Goal: Transaction & Acquisition: Download file/media

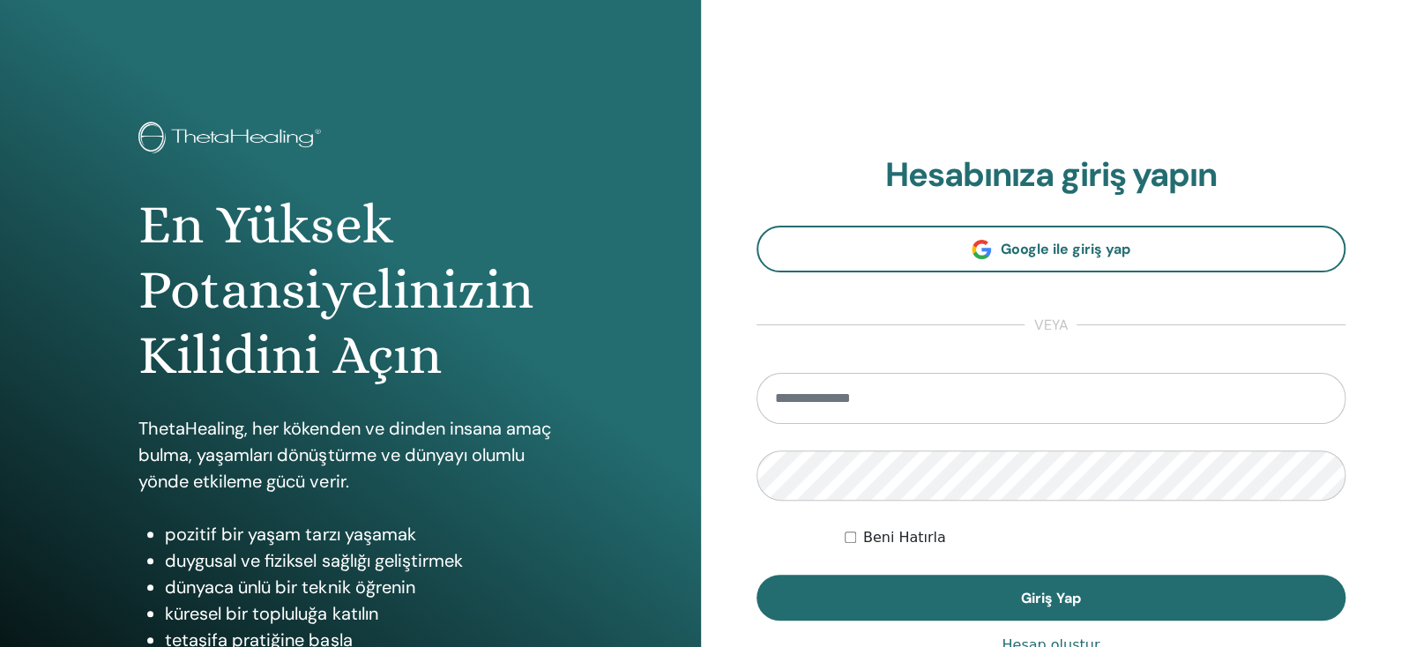
click at [877, 386] on input "email" at bounding box center [1052, 398] width 590 height 51
type input "**********"
click at [757, 575] on button "Giriş Yap" at bounding box center [1052, 598] width 590 height 46
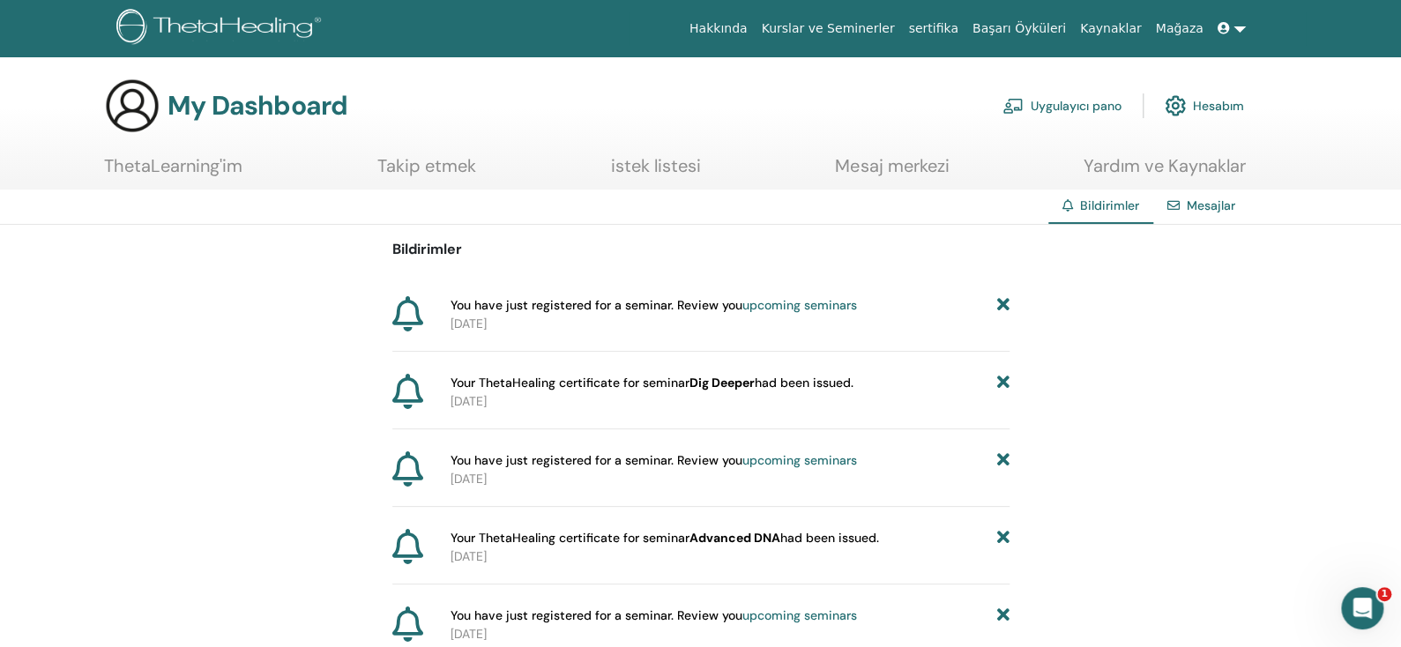
click at [1242, 27] on link at bounding box center [1232, 28] width 42 height 33
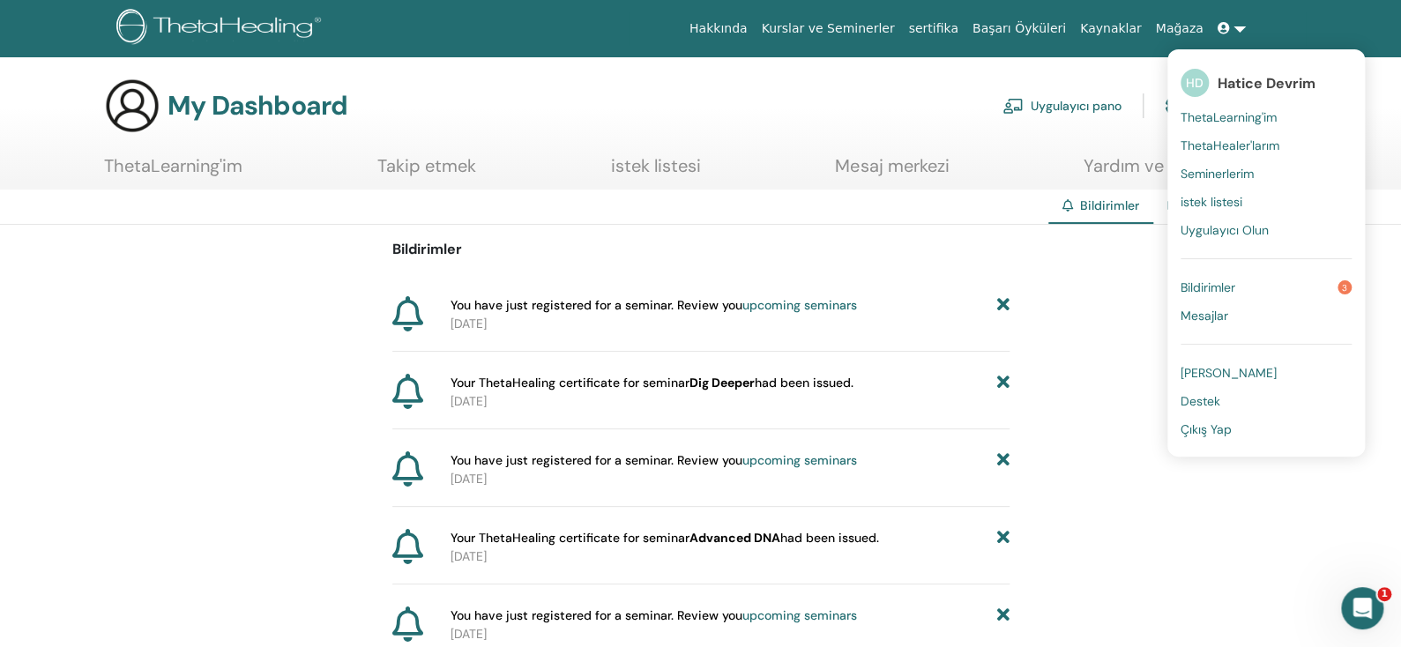
click at [965, 27] on link "sertifika" at bounding box center [932, 28] width 63 height 33
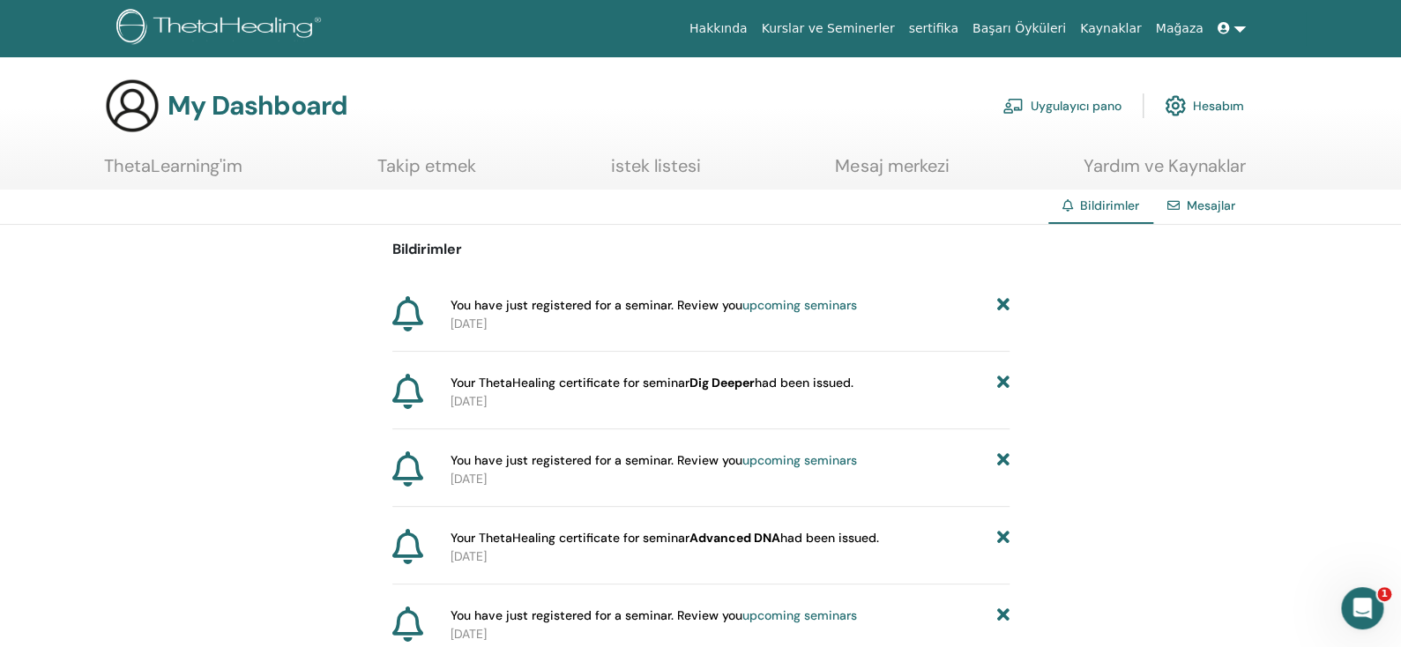
click at [965, 27] on link "sertifika" at bounding box center [932, 28] width 63 height 33
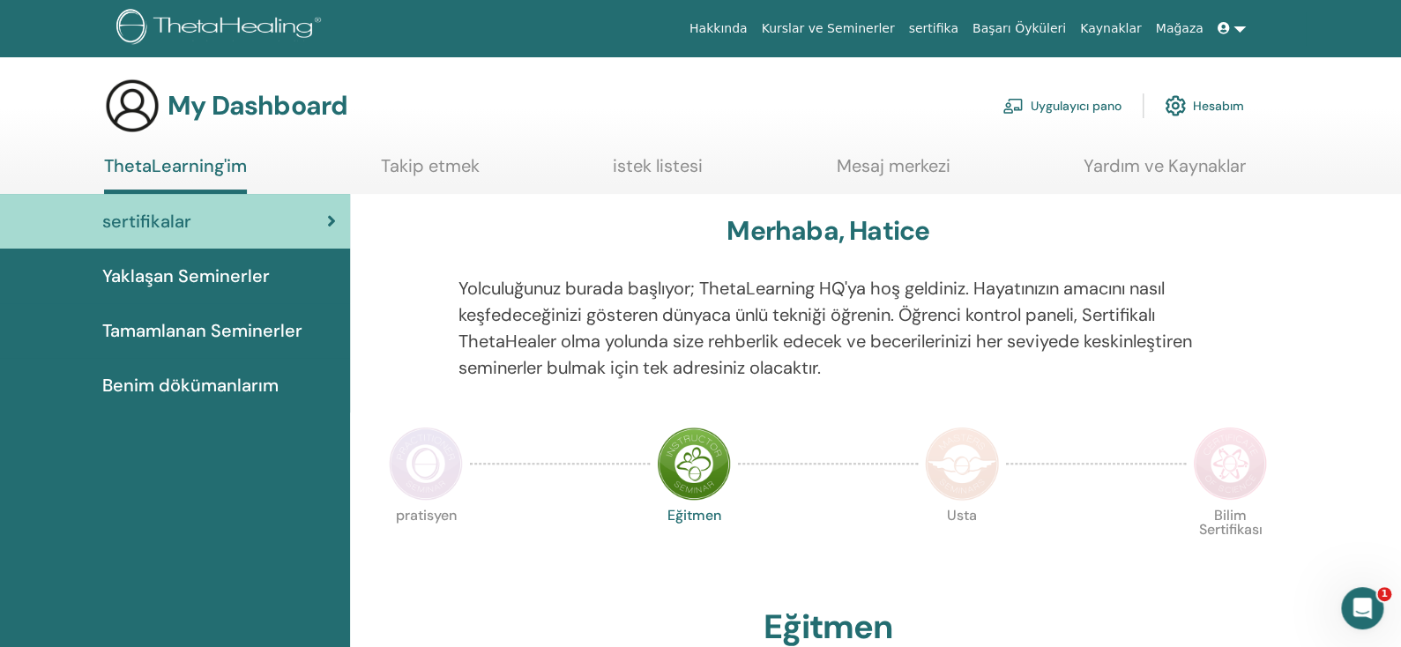
click at [199, 330] on span "Tamamlanan Seminerler" at bounding box center [202, 330] width 200 height 26
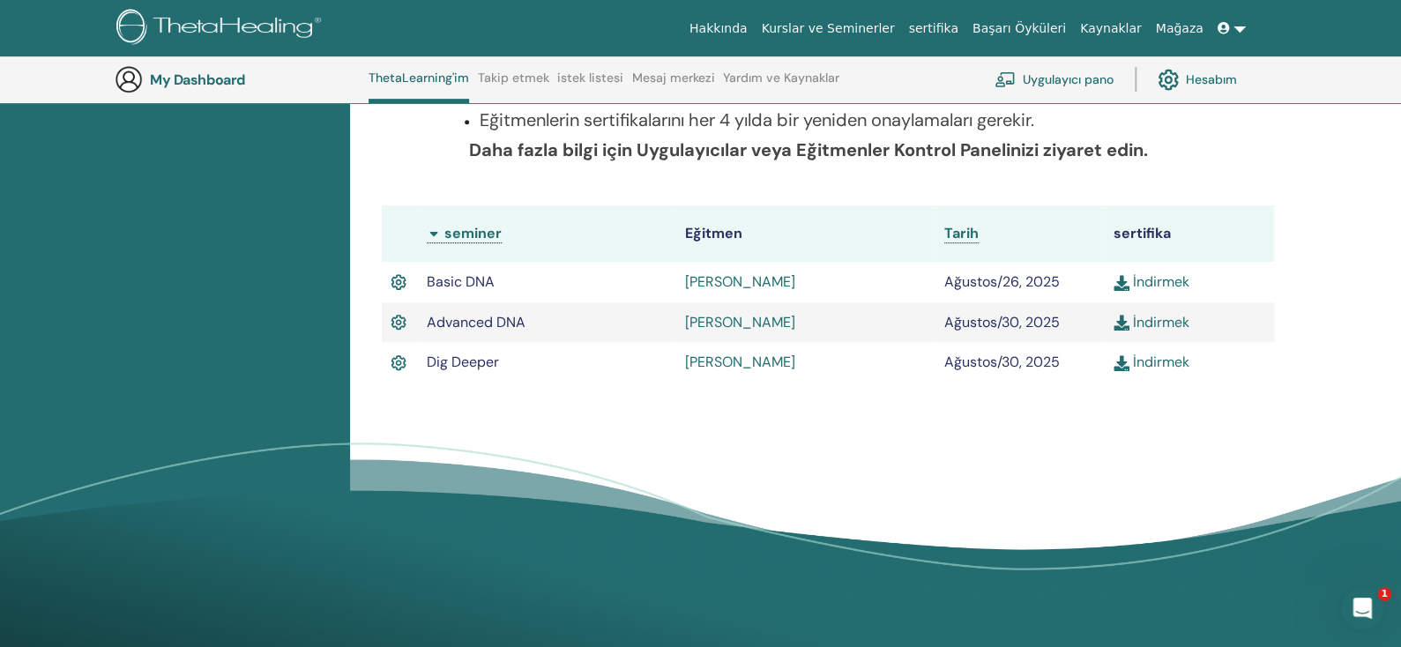
click at [1168, 280] on link "İndirmek" at bounding box center [1152, 281] width 76 height 19
click at [1153, 325] on link "İndirmek" at bounding box center [1152, 322] width 76 height 19
click at [1150, 359] on link "İndirmek" at bounding box center [1152, 362] width 76 height 19
click at [1302, 230] on div "Tamamlanan Seminerler Tamamladığınız seminerleri aşağıda bulabilirsiniz. Eksik …" at bounding box center [875, 230] width 1051 height 777
click at [1135, 323] on link "İndirmek" at bounding box center [1152, 322] width 76 height 19
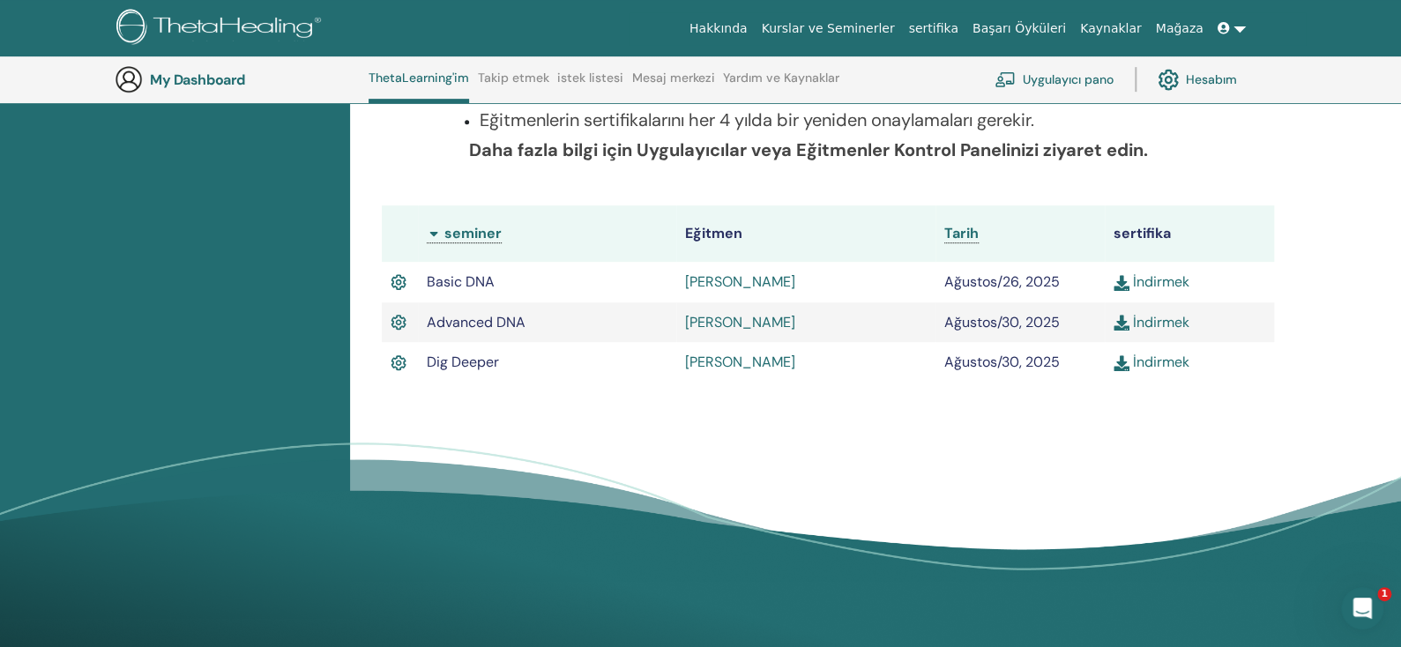
click at [1147, 360] on link "İndirmek" at bounding box center [1152, 362] width 76 height 19
click at [1328, 195] on div "Tamamlanan Seminerler Tamamladığınız seminerleri aşağıda bulabilirsiniz. Eksik …" at bounding box center [875, 230] width 1051 height 777
click at [1160, 280] on link "İndirmek" at bounding box center [1152, 281] width 76 height 19
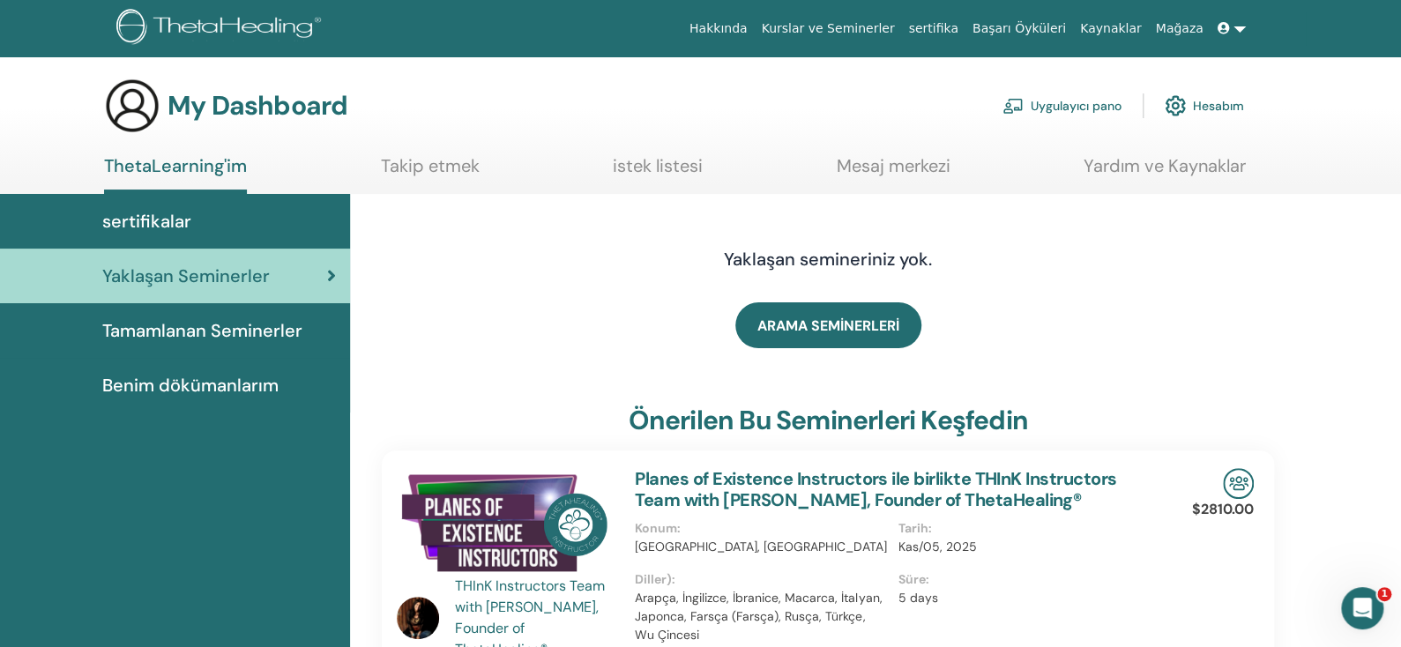
drag, startPoint x: 194, startPoint y: 339, endPoint x: 193, endPoint y: 355, distance: 16.8
click at [194, 339] on span "Tamamlanan Seminerler" at bounding box center [202, 330] width 200 height 26
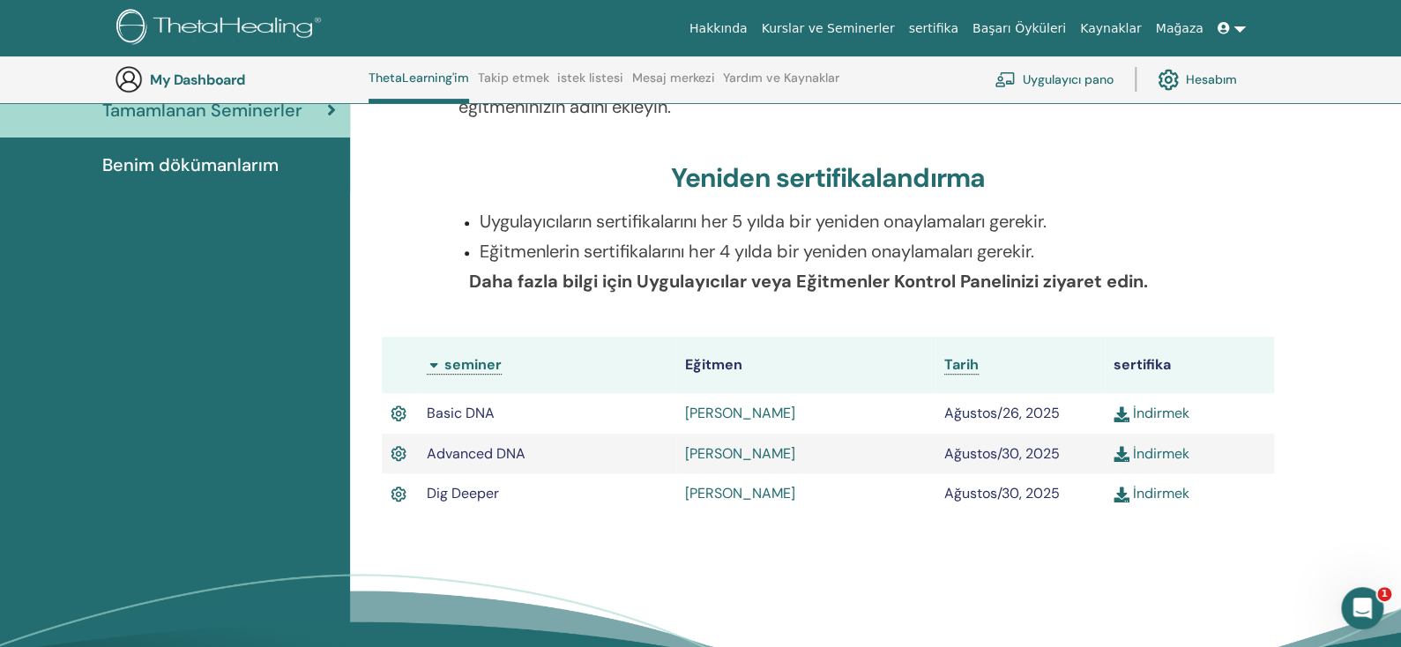
scroll to position [134, 0]
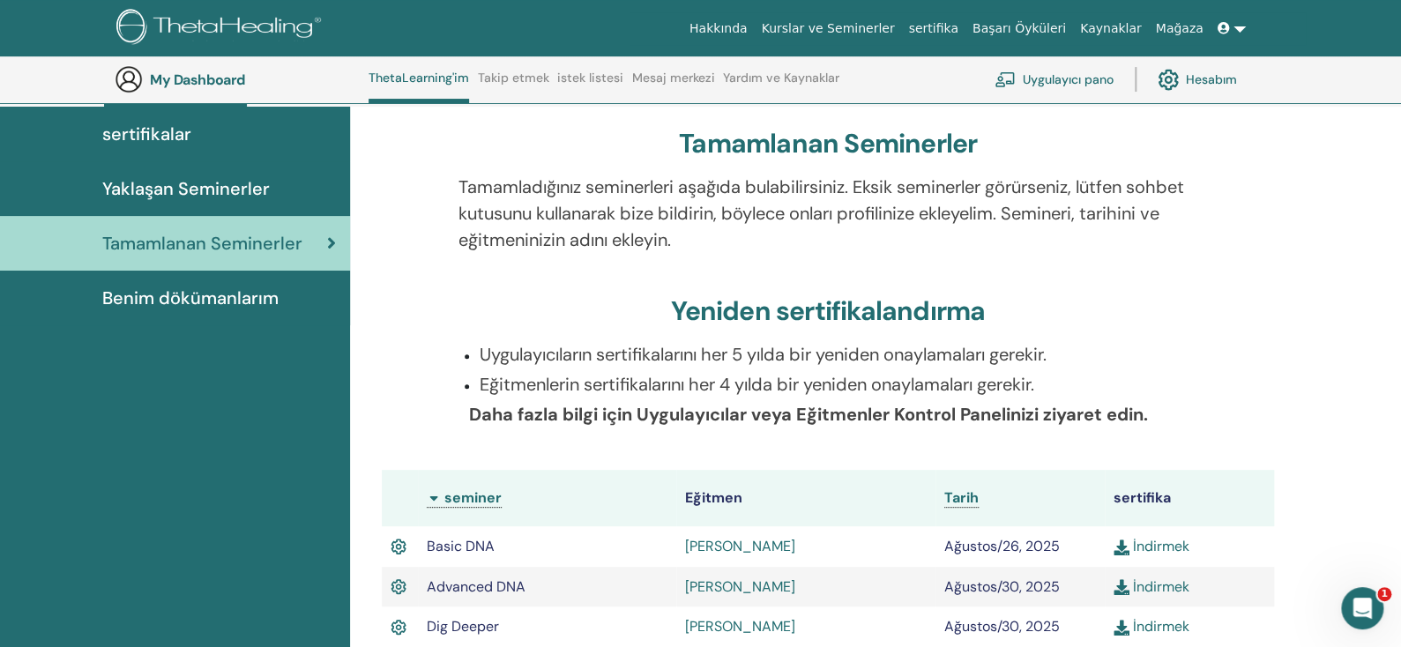
click at [190, 121] on div "sertifikalar" at bounding box center [175, 134] width 322 height 26
